Goal: Task Accomplishment & Management: Manage account settings

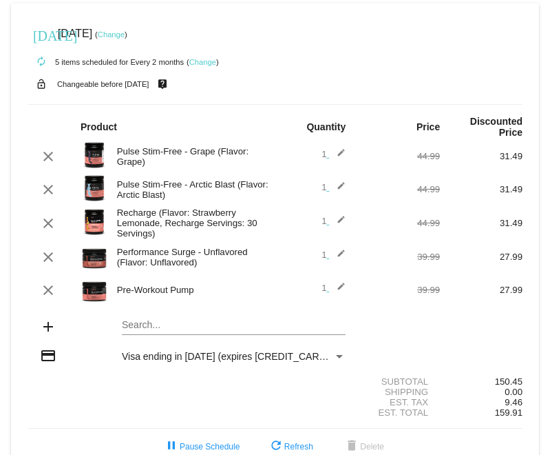
click at [211, 61] on link "Change" at bounding box center [202, 62] width 27 height 8
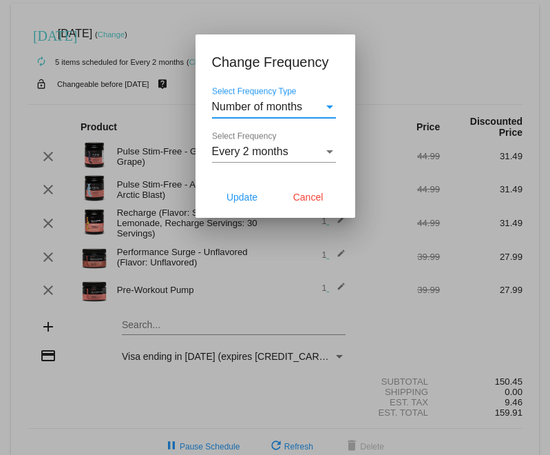
click at [311, 155] on div "Every 2 months" at bounding box center [268, 151] width 112 height 12
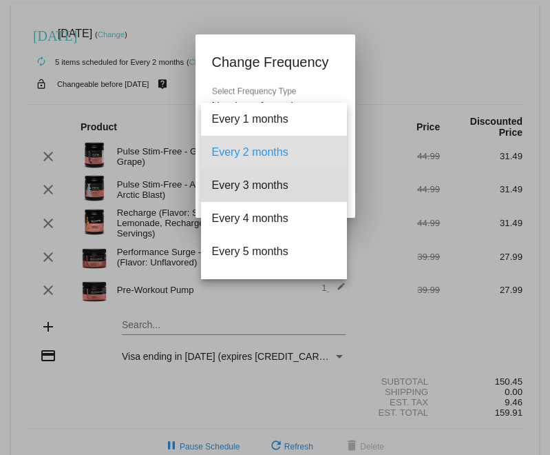
click at [283, 184] on span "Every 3 months" at bounding box center [274, 185] width 124 height 33
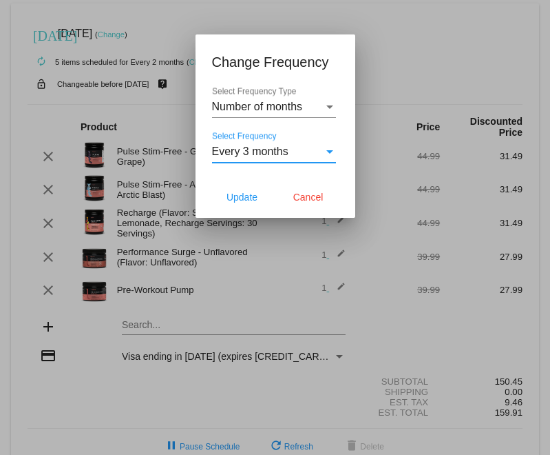
click at [318, 158] on div "Every 3 months" at bounding box center [268, 151] width 112 height 12
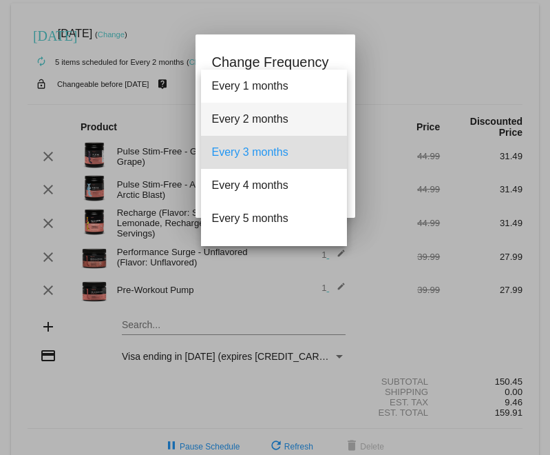
click at [309, 123] on span "Every 2 months" at bounding box center [274, 119] width 124 height 33
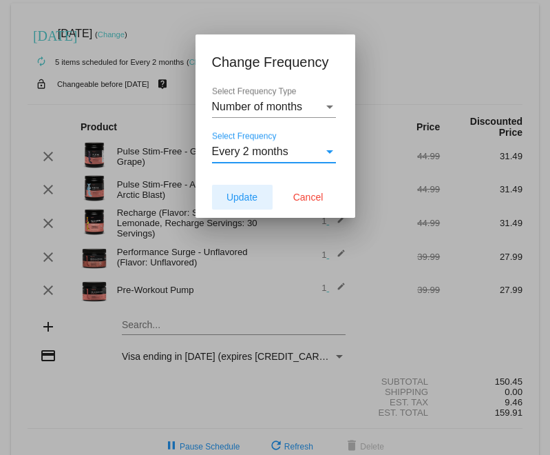
click at [240, 194] on span "Update" at bounding box center [242, 196] width 31 height 11
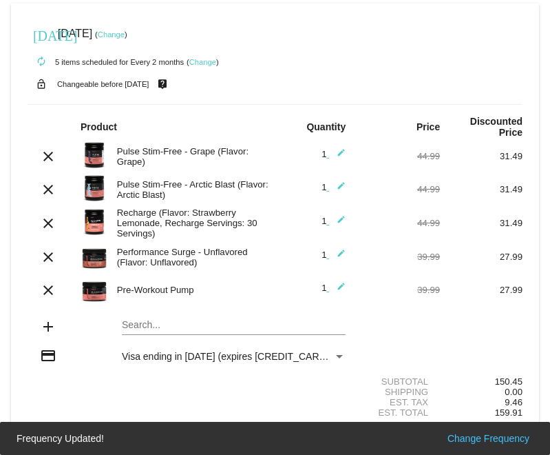
click at [125, 30] on link "Change" at bounding box center [111, 34] width 27 height 8
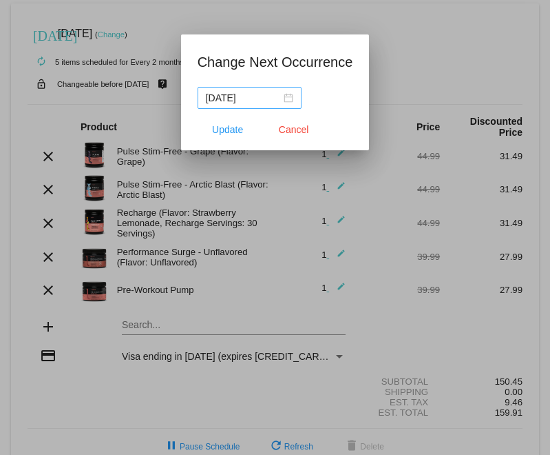
click at [277, 99] on div "[DATE]" at bounding box center [249, 97] width 87 height 15
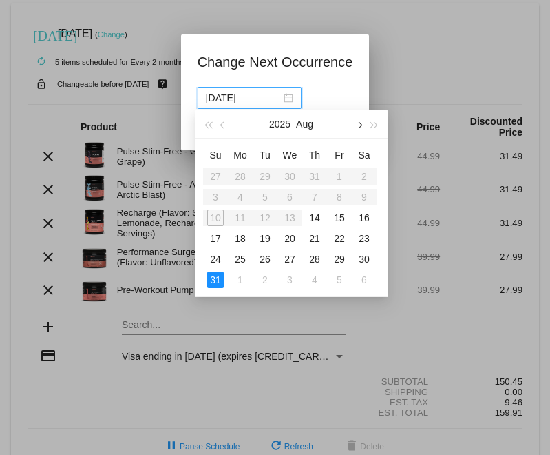
click at [364, 127] on button "button" at bounding box center [358, 124] width 15 height 28
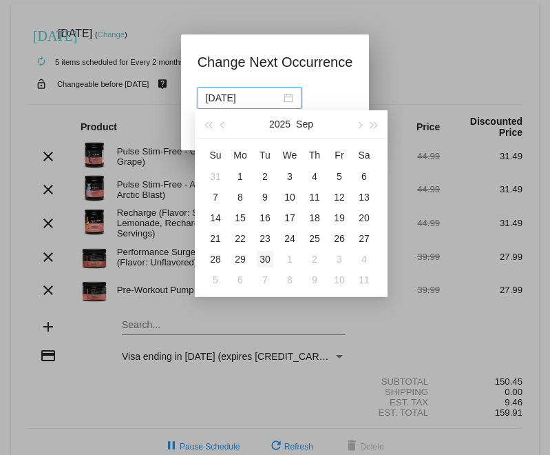
click at [269, 256] on div "30" at bounding box center [265, 259] width 17 height 17
type input "[DATE]"
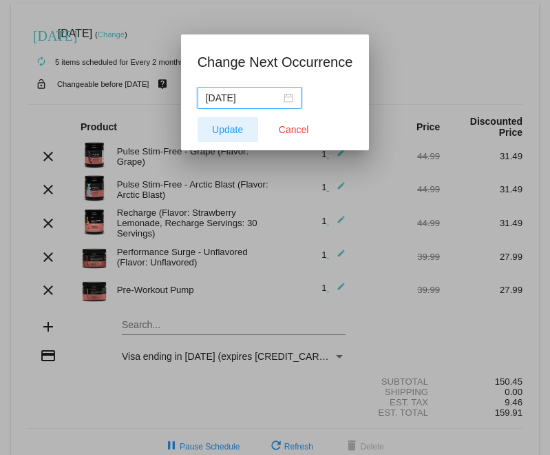
click at [220, 134] on span "Update" at bounding box center [227, 129] width 31 height 11
